Goal: Task Accomplishment & Management: Use online tool/utility

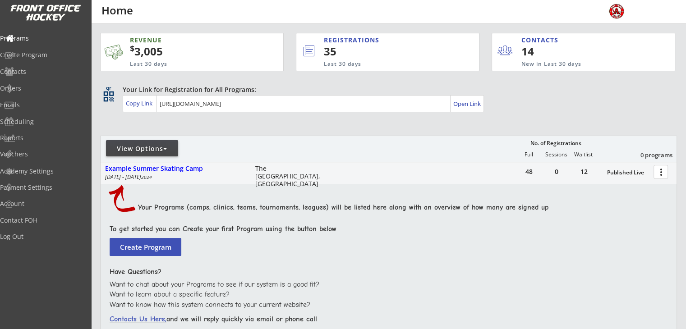
click at [167, 147] on div at bounding box center [165, 149] width 4 height 6
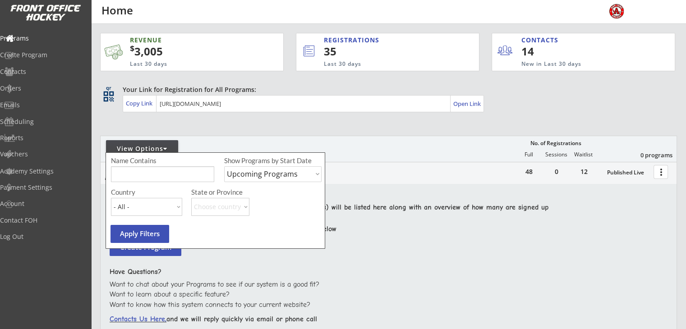
click at [304, 175] on select "Upcoming Programs Past Programs Specific Date Range" at bounding box center [272, 174] width 97 height 16
select select ""Past Programs""
click at [224, 166] on select "Upcoming Programs Past Programs Specific Date Range" at bounding box center [272, 174] width 97 height 16
click at [133, 234] on button "Apply Filters" at bounding box center [139, 234] width 59 height 18
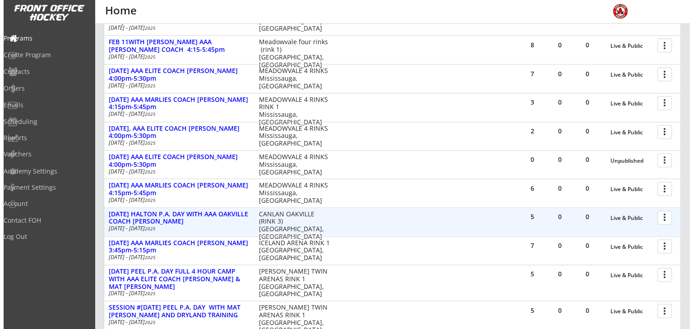
scroll to position [1263, 0]
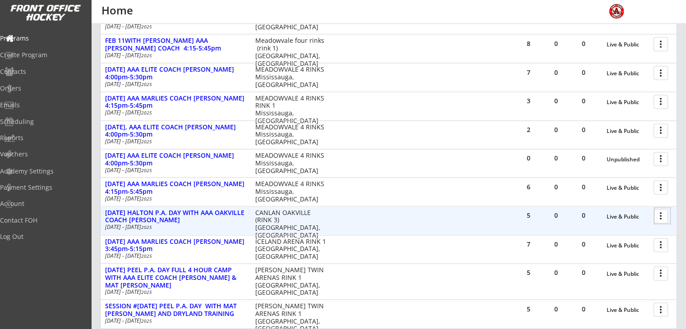
click at [661, 216] on div at bounding box center [662, 216] width 16 height 16
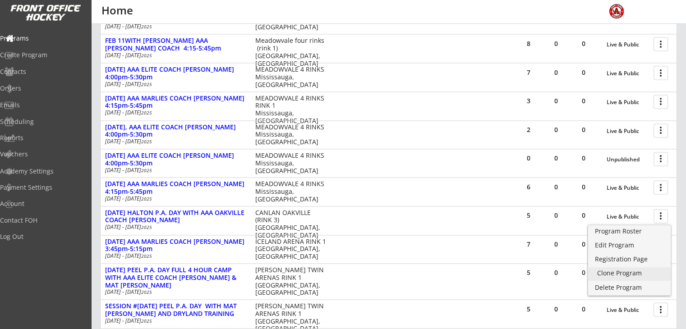
click at [615, 273] on div "Clone Program" at bounding box center [629, 273] width 64 height 6
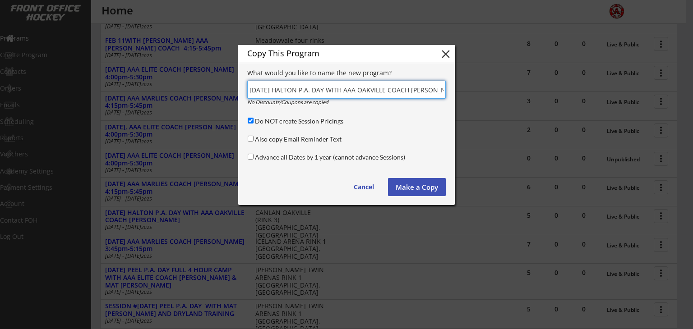
scroll to position [0, 28]
click at [253, 121] on input "Do NOT create Session Pricings" at bounding box center [251, 121] width 6 height 6
checkbox input "false"
drag, startPoint x: 426, startPoint y: 89, endPoint x: 475, endPoint y: 91, distance: 49.6
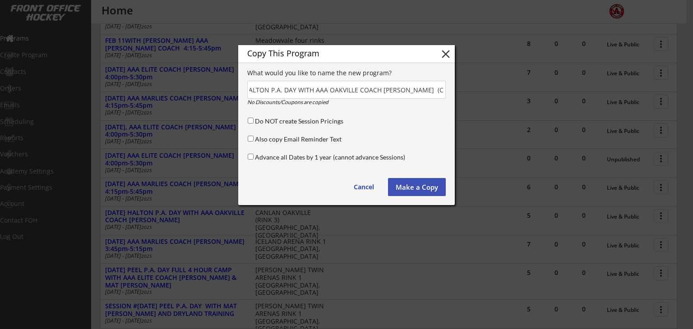
click at [450, 95] on div "Copy This Program close What would you like to name the new program? No Discoun…" at bounding box center [346, 125] width 216 height 160
click at [444, 91] on input "input" at bounding box center [346, 90] width 198 height 18
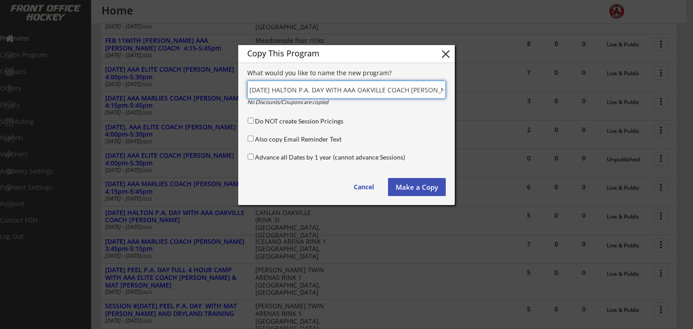
click at [396, 90] on input "input" at bounding box center [346, 90] width 198 height 18
click at [330, 92] on input "input" at bounding box center [346, 90] width 198 height 18
type input "[DATE]- WITH AAA ELITE COACH MAT [PERSON_NAME]"
click at [419, 184] on button "Make a Copy" at bounding box center [417, 187] width 58 height 18
